Goal: Information Seeking & Learning: Compare options

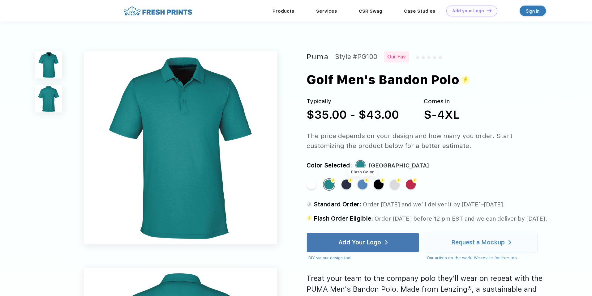
click at [362, 187] on div "Flash Color" at bounding box center [362, 185] width 10 height 10
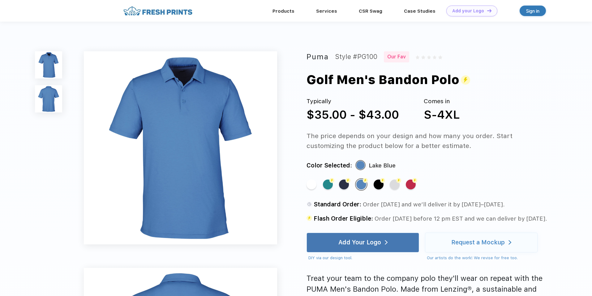
drag, startPoint x: 357, startPoint y: 178, endPoint x: 356, endPoint y: 174, distance: 4.0
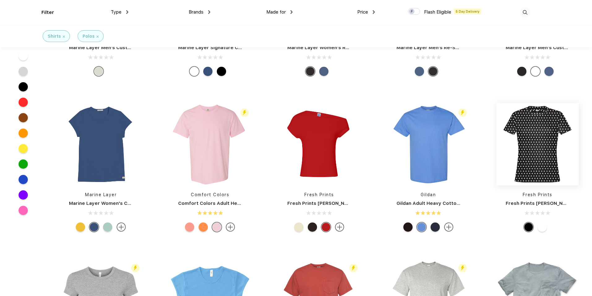
scroll to position [90, 0]
click at [435, 162] on img at bounding box center [428, 144] width 82 height 82
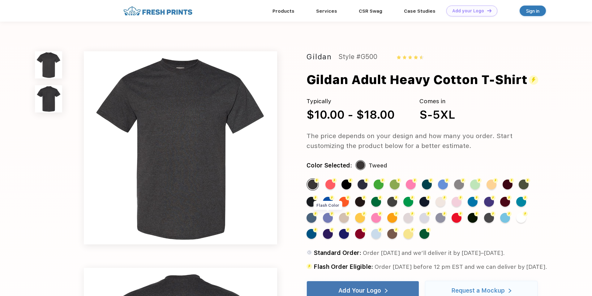
click at [330, 218] on div "Flash Color" at bounding box center [328, 218] width 10 height 10
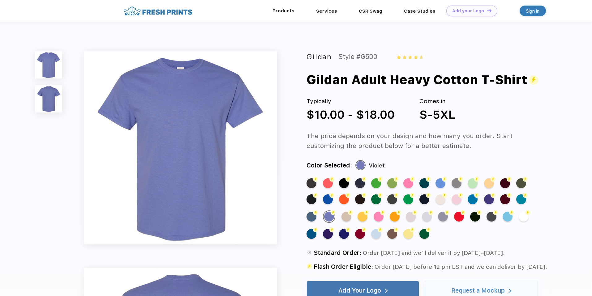
scroll to position [90, 0]
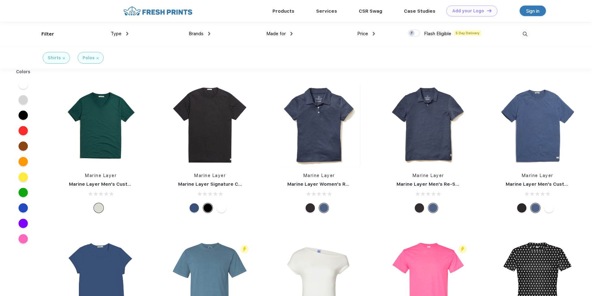
drag, startPoint x: 255, startPoint y: 88, endPoint x: 256, endPoint y: 85, distance: 3.1
click at [162, 9] on img at bounding box center [158, 10] width 73 height 11
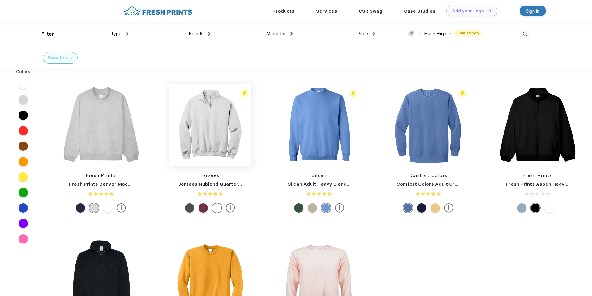
scroll to position [0, 0]
click at [230, 114] on img at bounding box center [210, 125] width 82 height 82
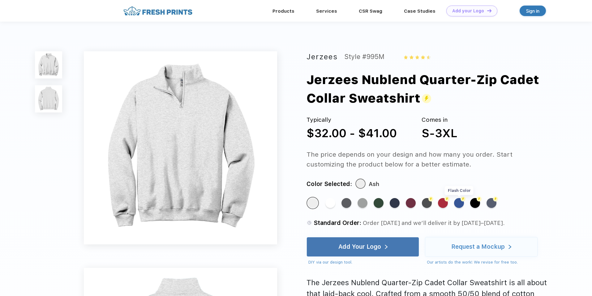
click at [455, 204] on div "Flash Color" at bounding box center [459, 203] width 10 height 10
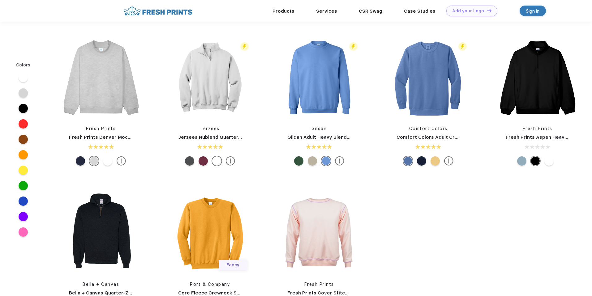
scroll to position [0, 0]
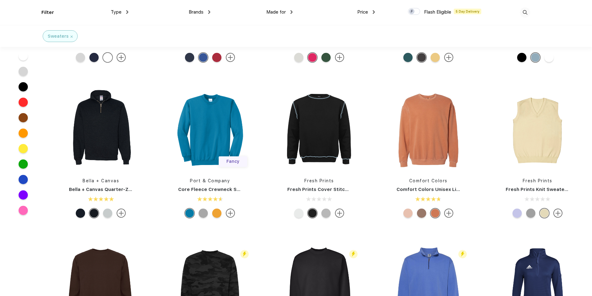
scroll to position [106, 0]
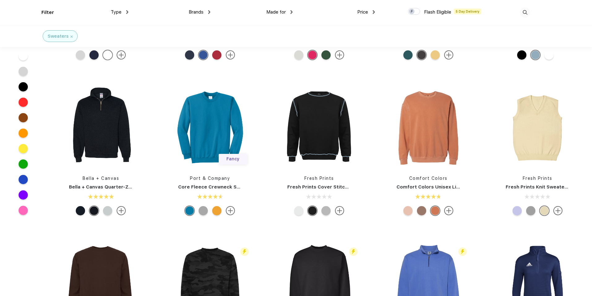
click at [109, 212] on div at bounding box center [107, 210] width 9 height 9
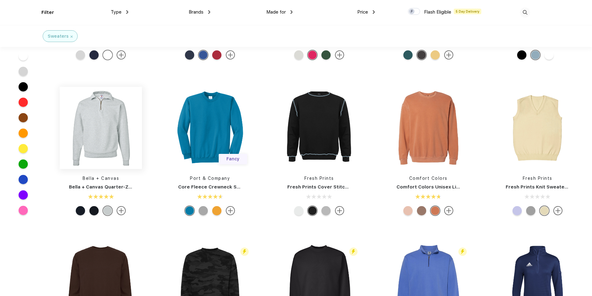
click at [109, 149] on img at bounding box center [101, 128] width 82 height 82
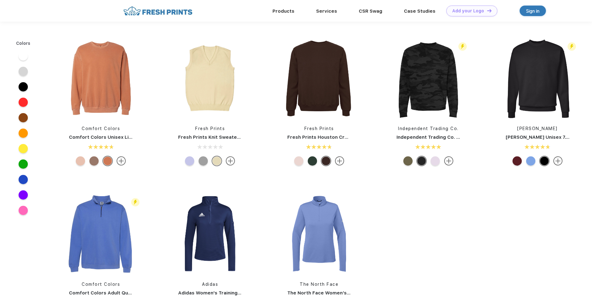
scroll to position [106, 0]
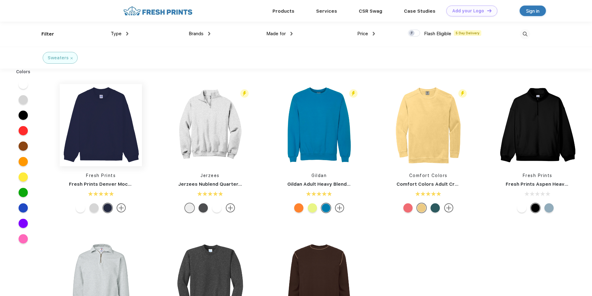
scroll to position [0, 0]
click at [94, 209] on div at bounding box center [93, 207] width 9 height 9
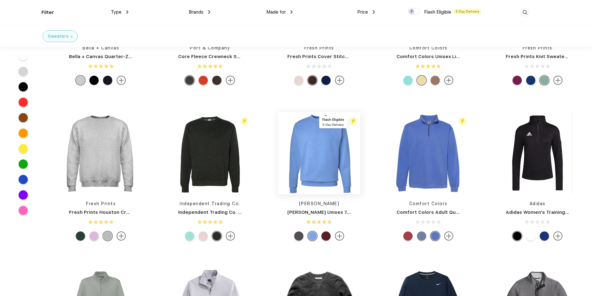
scroll to position [319, 0]
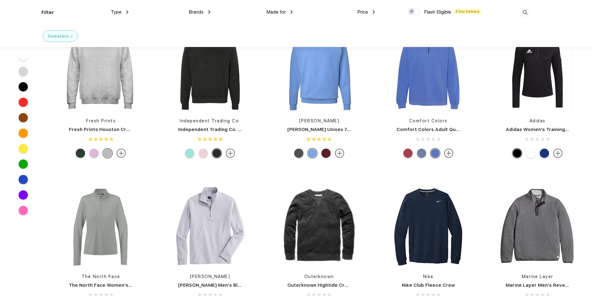
click at [423, 153] on div at bounding box center [421, 153] width 9 height 9
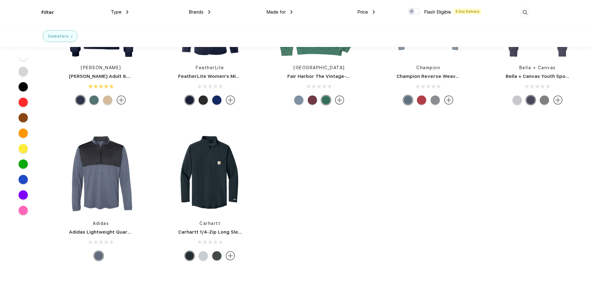
scroll to position [855, 0]
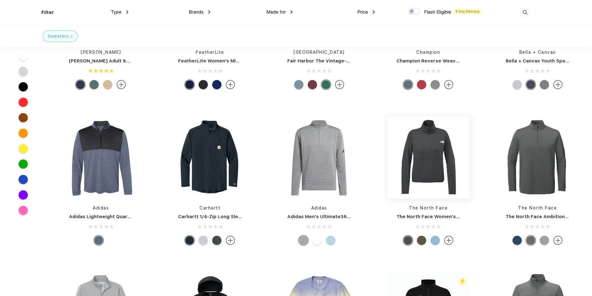
click at [431, 164] on img at bounding box center [428, 158] width 82 height 82
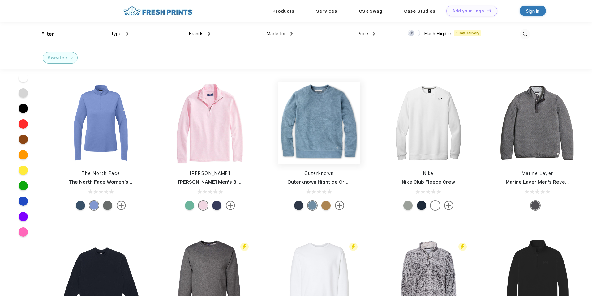
scroll to position [390, 0]
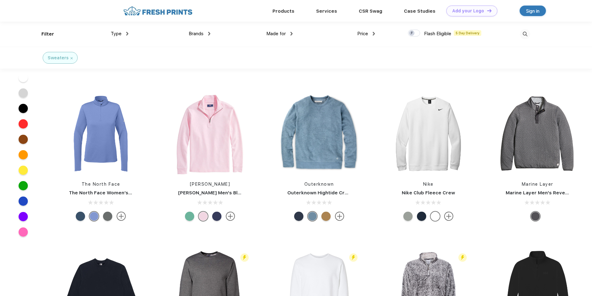
click at [215, 216] on div at bounding box center [216, 216] width 9 height 9
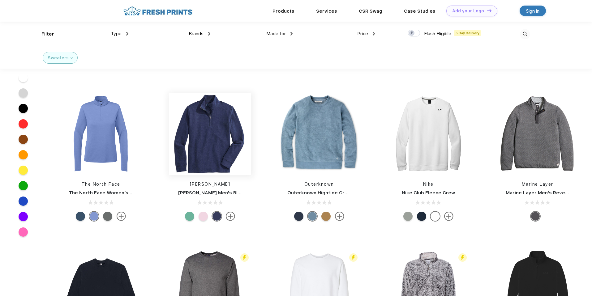
click at [223, 135] on img at bounding box center [210, 134] width 82 height 82
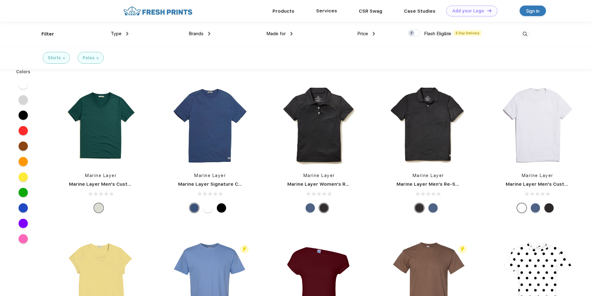
scroll to position [0, 0]
